Goal: Download file/media

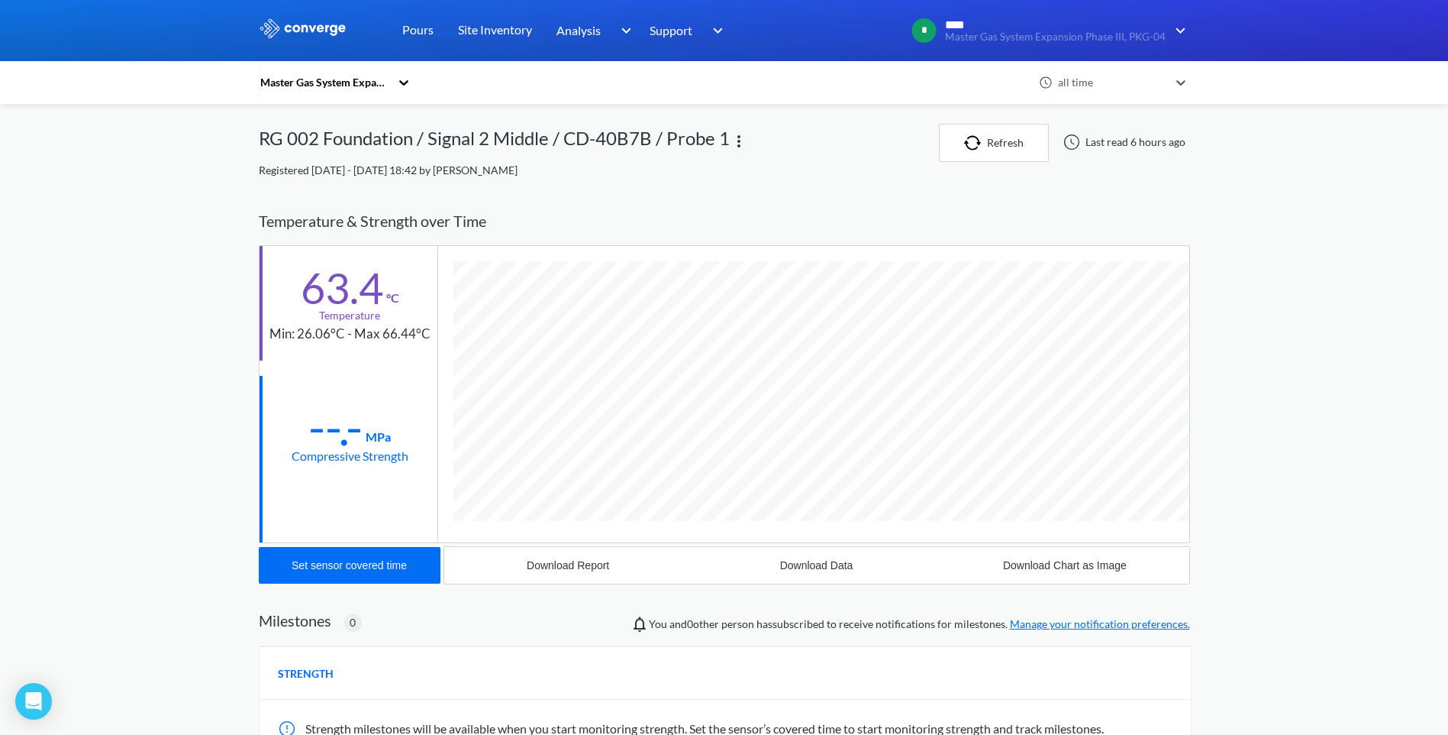
scroll to position [835, 932]
click at [417, 32] on link "Pours" at bounding box center [417, 30] width 31 height 61
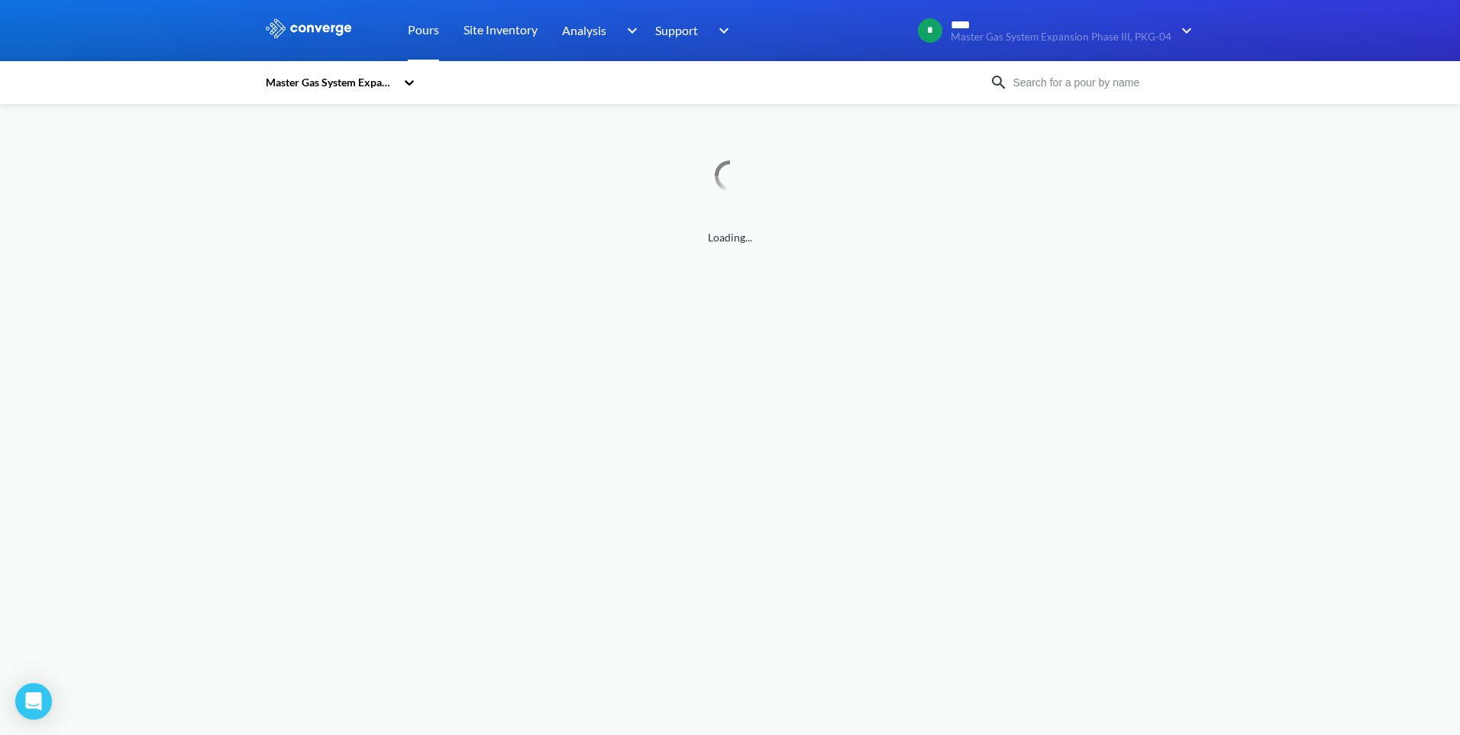
click at [416, 31] on link "Pours" at bounding box center [423, 30] width 31 height 61
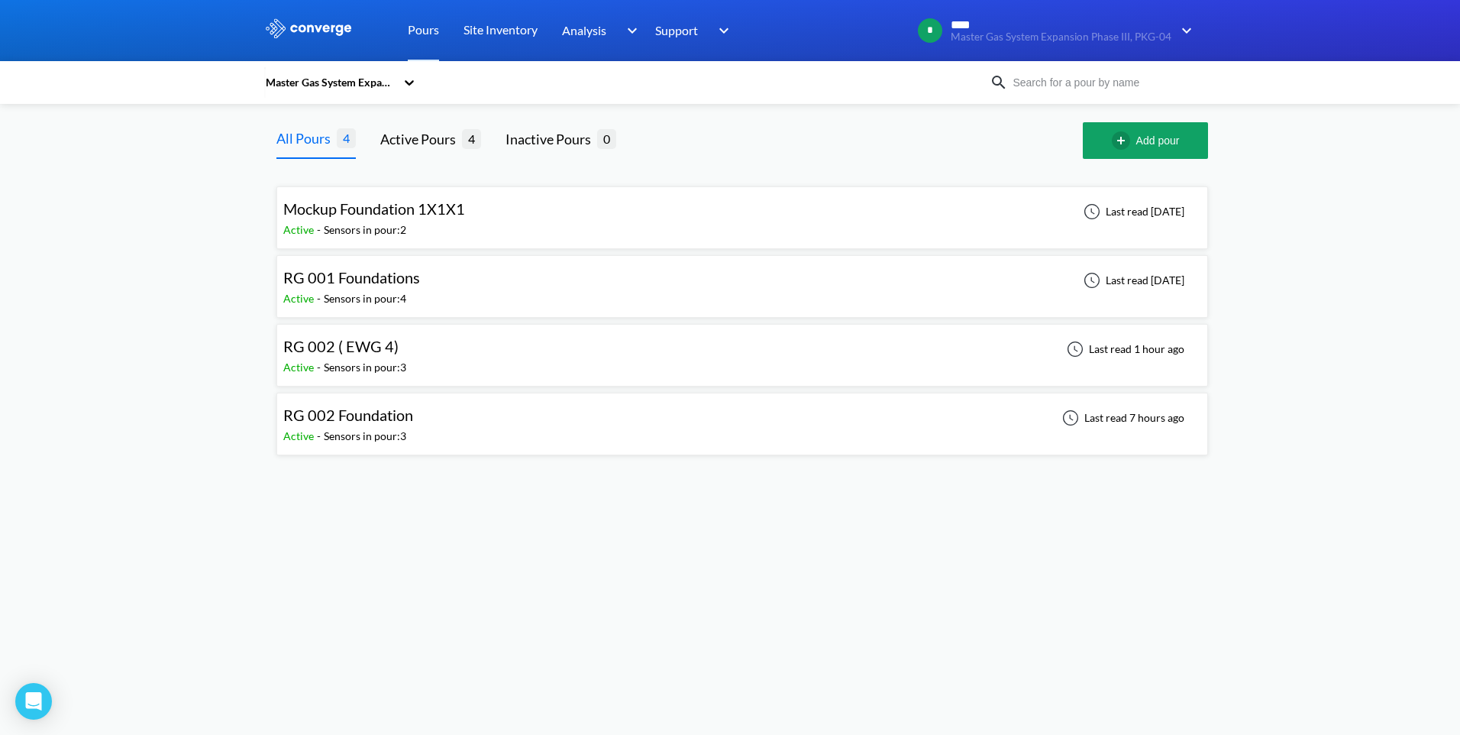
click at [626, 348] on div "RG 002 ( EWG 4) Active - Sensors in pour: 3 Last read 1 hour ago" at bounding box center [742, 355] width 918 height 49
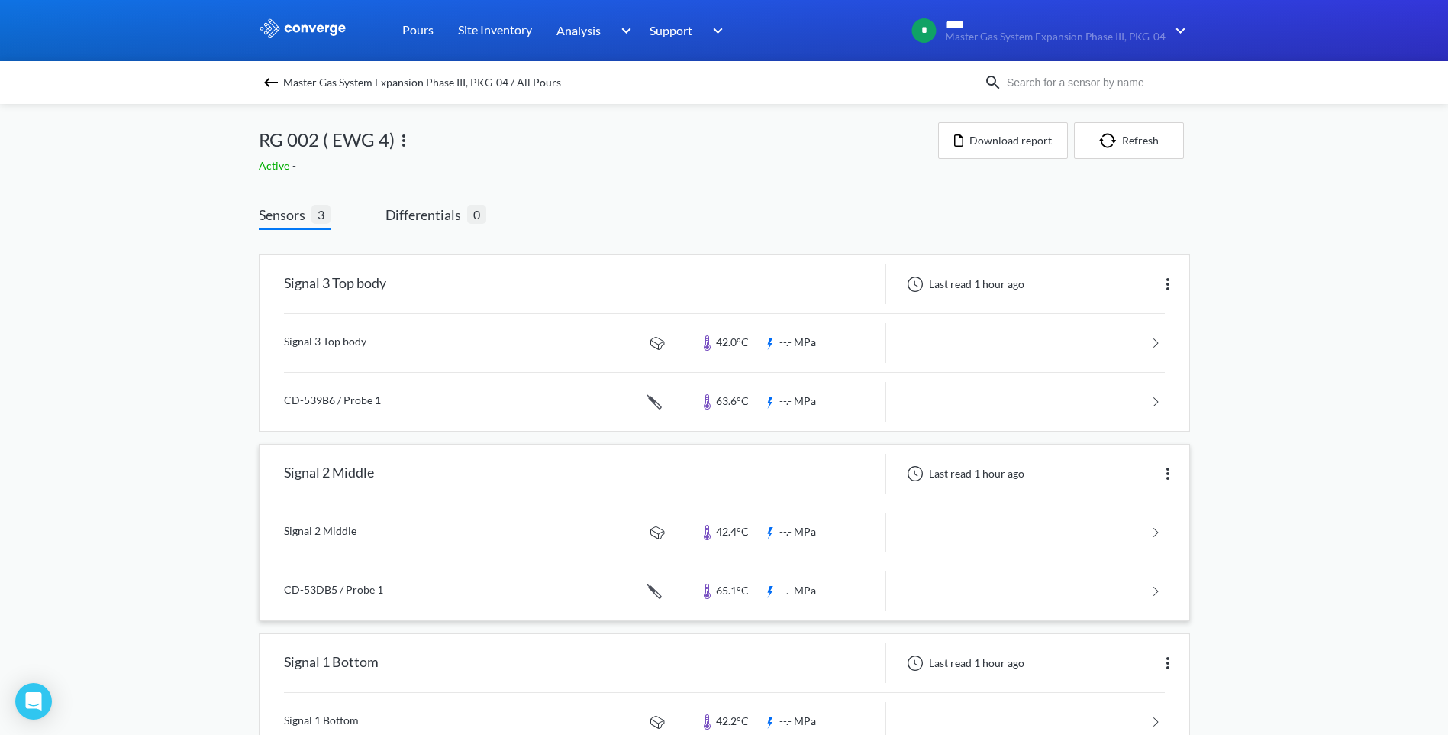
scroll to position [51, 0]
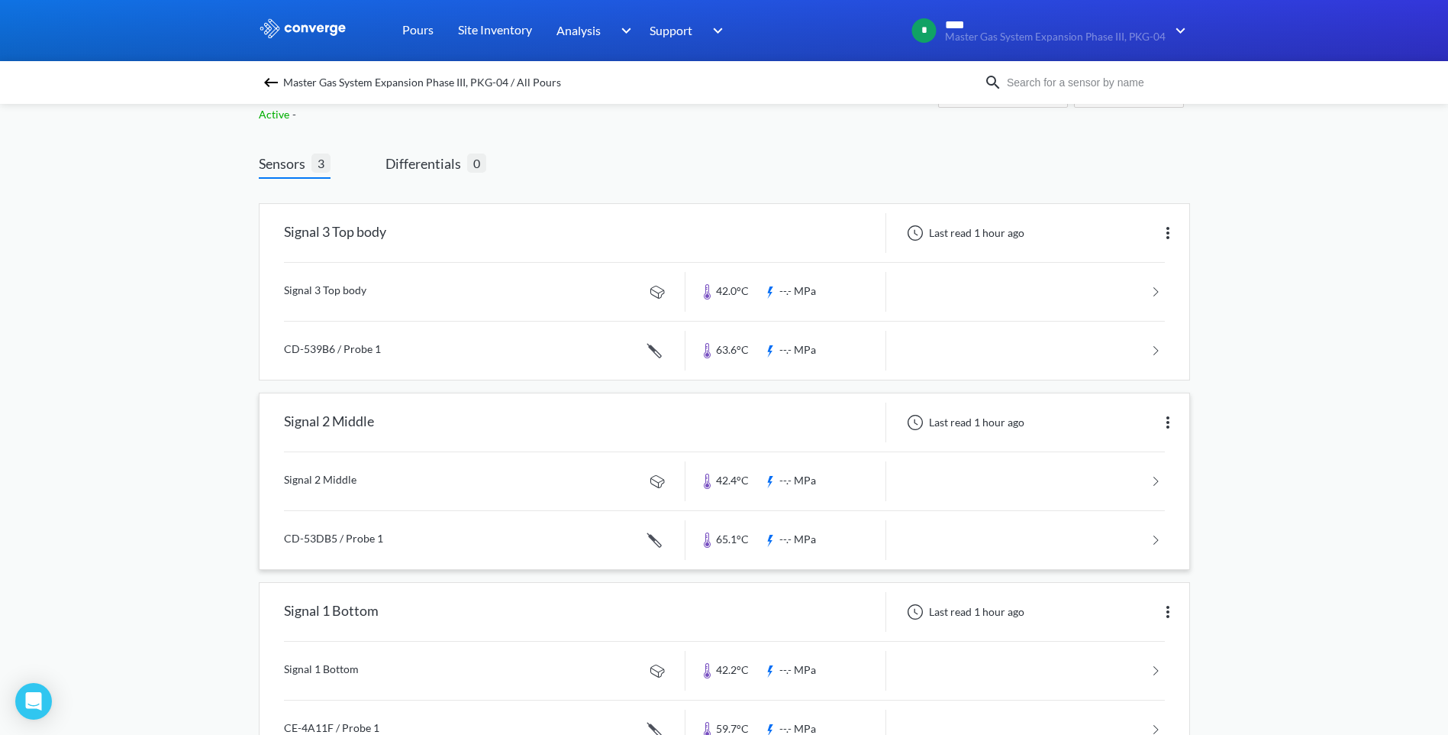
click at [732, 536] on link at bounding box center [724, 540] width 881 height 58
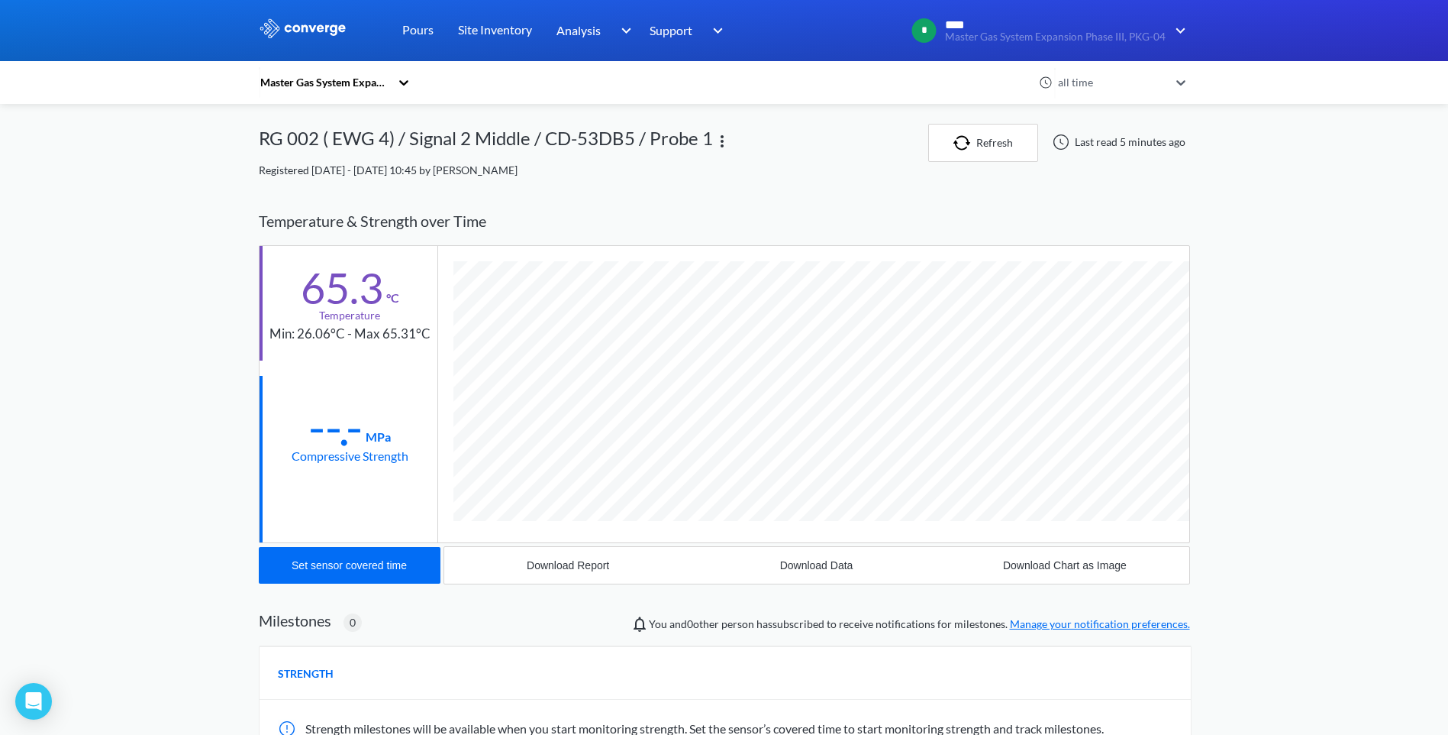
scroll to position [835, 932]
click at [796, 567] on div "Download Data" at bounding box center [816, 565] width 73 height 12
click at [504, 696] on div "STRENGTH" at bounding box center [726, 672] width 932 height 53
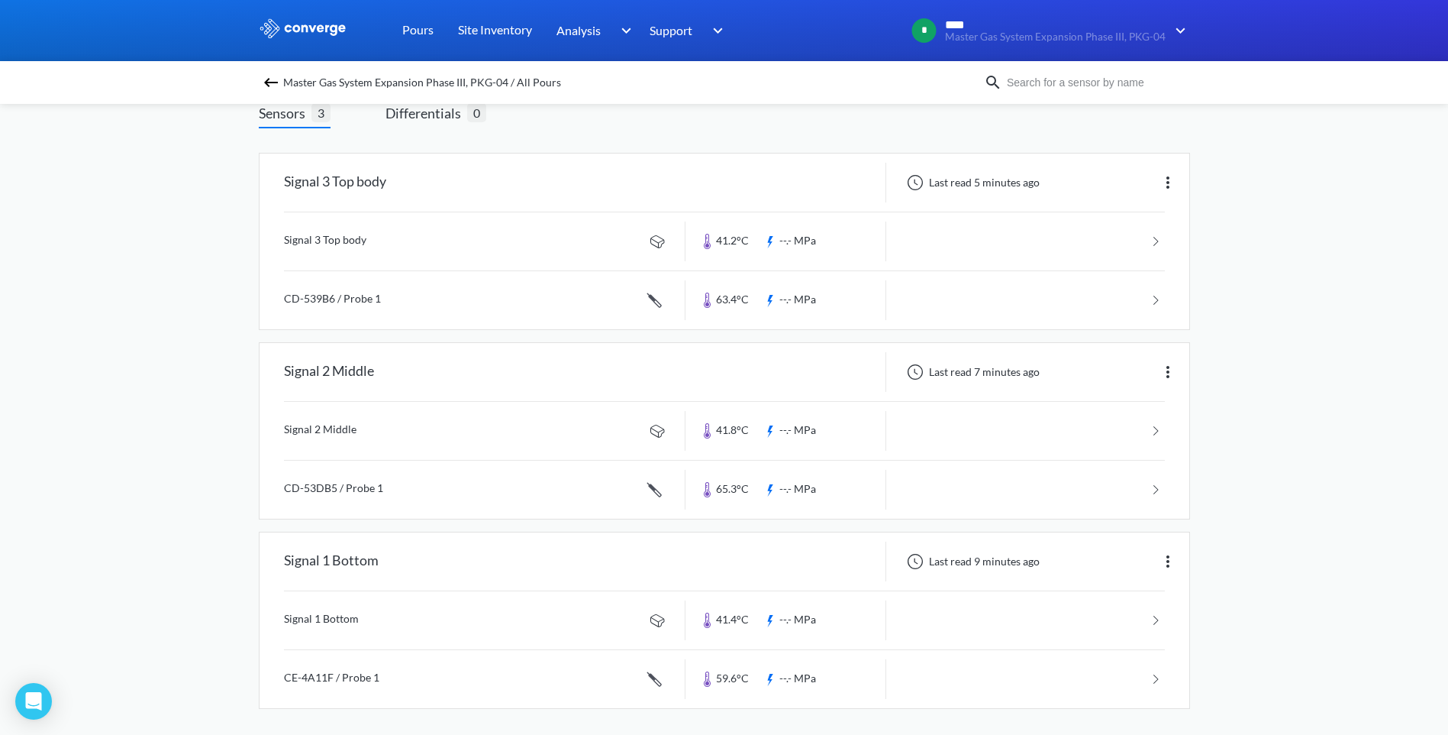
scroll to position [106, 0]
click at [737, 292] on link at bounding box center [724, 295] width 881 height 58
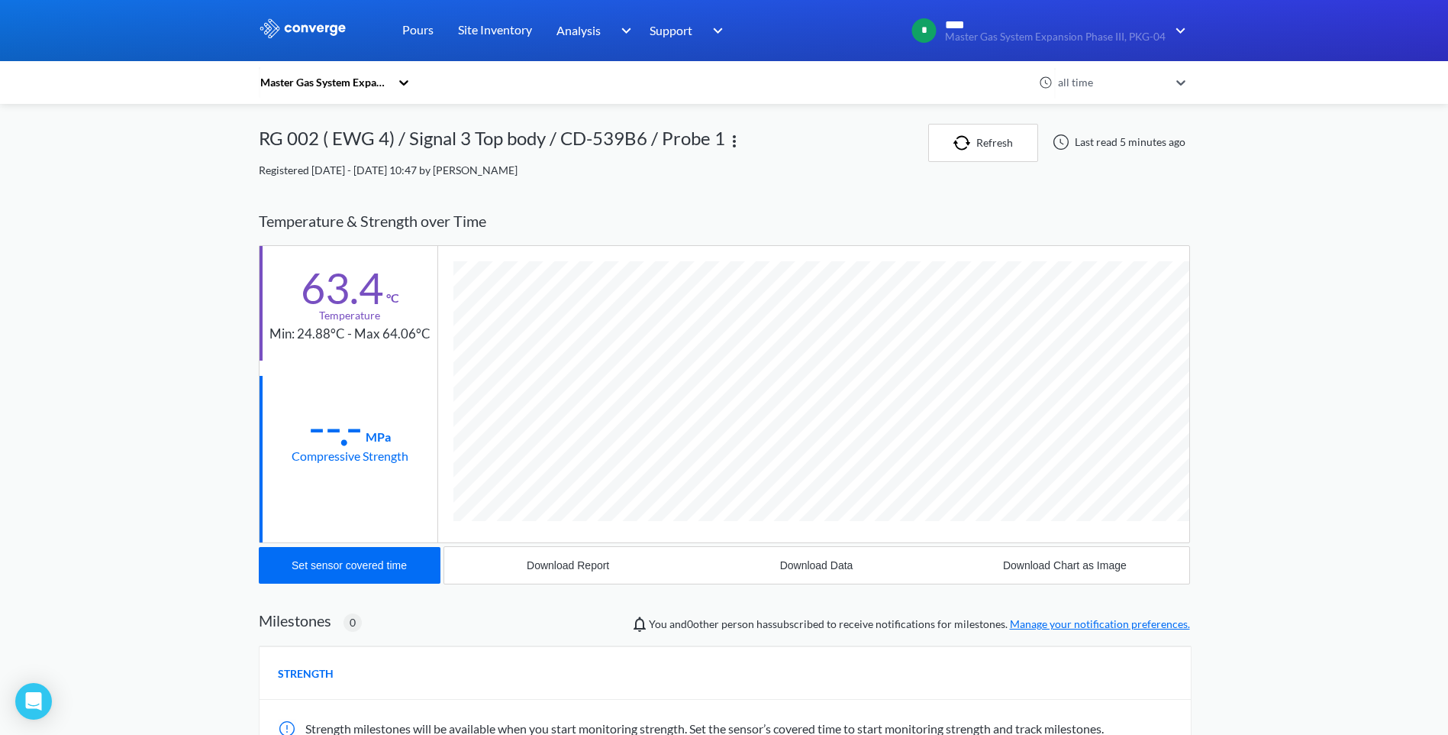
scroll to position [835, 932]
click at [1255, 377] on div "MENU Master Gas System Expansion Phase III, PKG-04 Pours Site Inventory Analysi…" at bounding box center [724, 485] width 1448 height 970
click at [821, 559] on div "Download Data" at bounding box center [816, 565] width 73 height 12
